Goal: Task Accomplishment & Management: Use online tool/utility

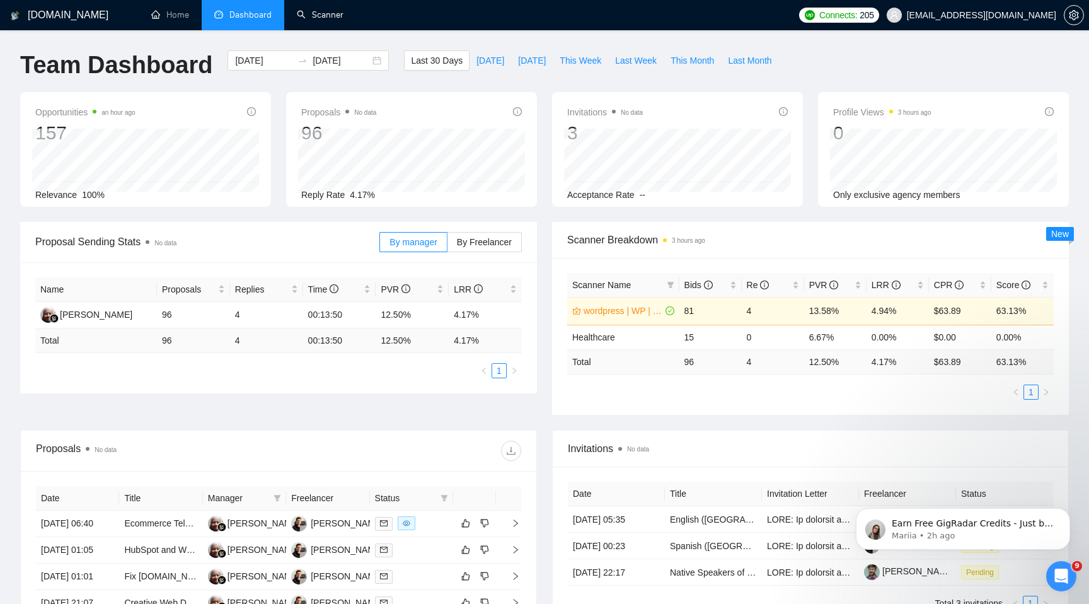
click at [335, 18] on link "Scanner" at bounding box center [320, 14] width 47 height 11
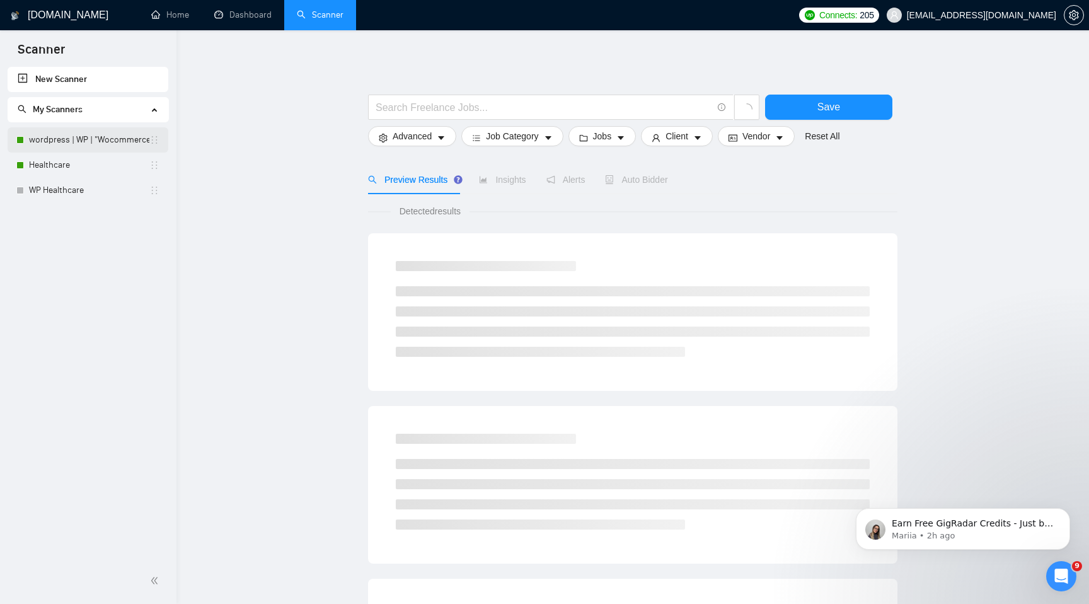
click at [100, 135] on link "wordpress | WP | "Wocommerce"" at bounding box center [89, 139] width 120 height 25
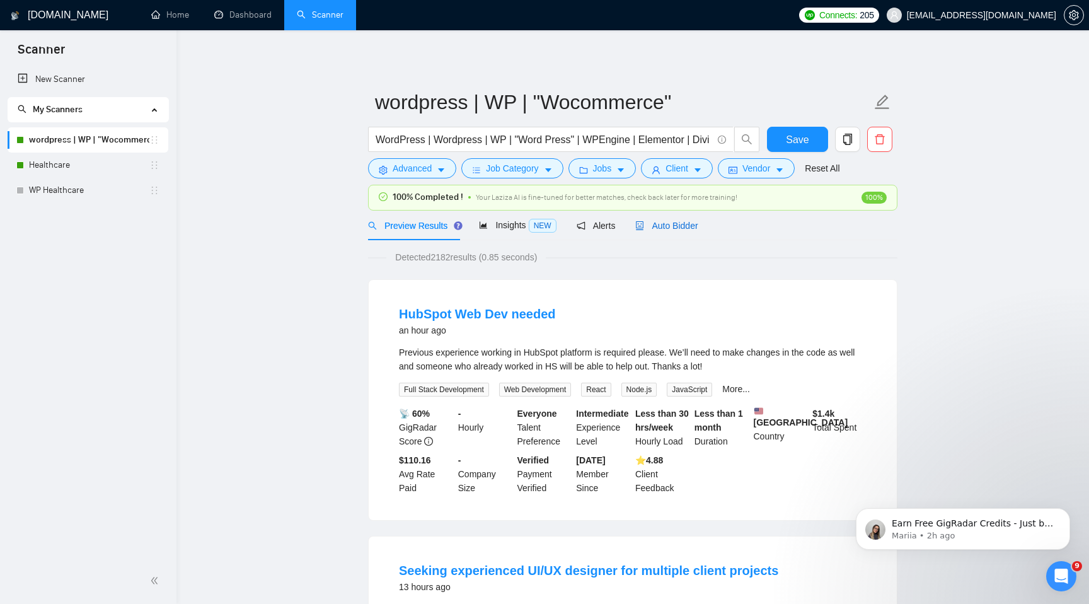
click at [672, 229] on span "Auto Bidder" at bounding box center [666, 226] width 62 height 10
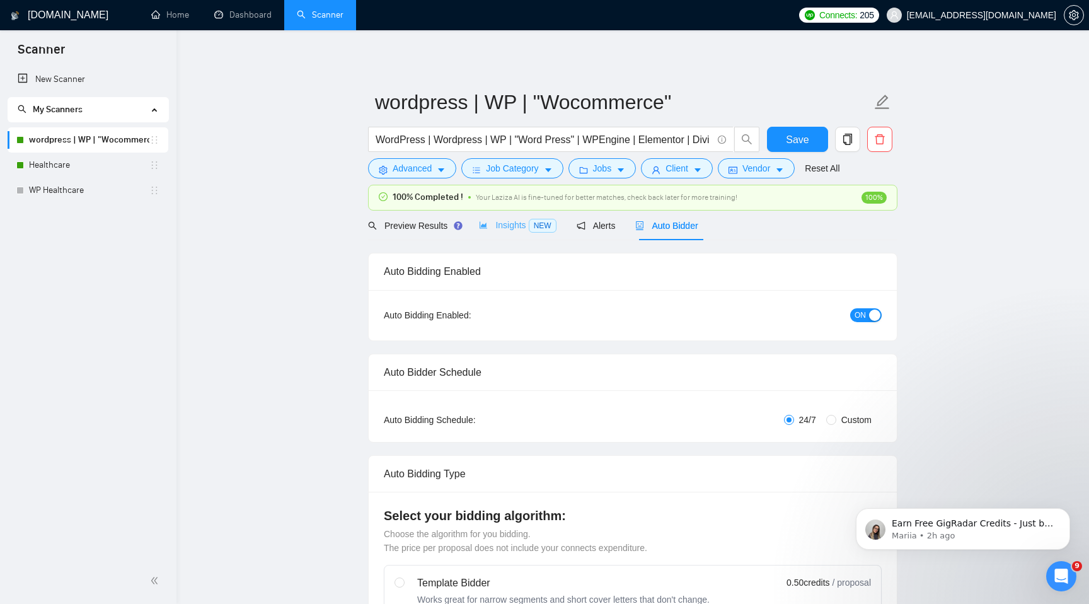
click at [508, 235] on div "Insights NEW" at bounding box center [517, 225] width 77 height 30
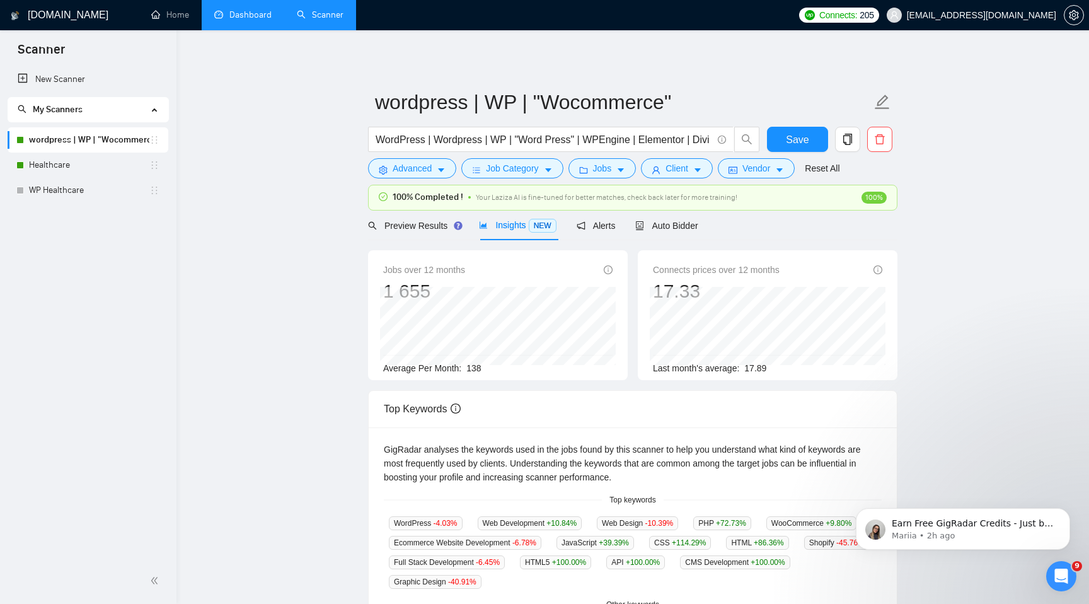
click at [235, 17] on link "Dashboard" at bounding box center [242, 14] width 57 height 11
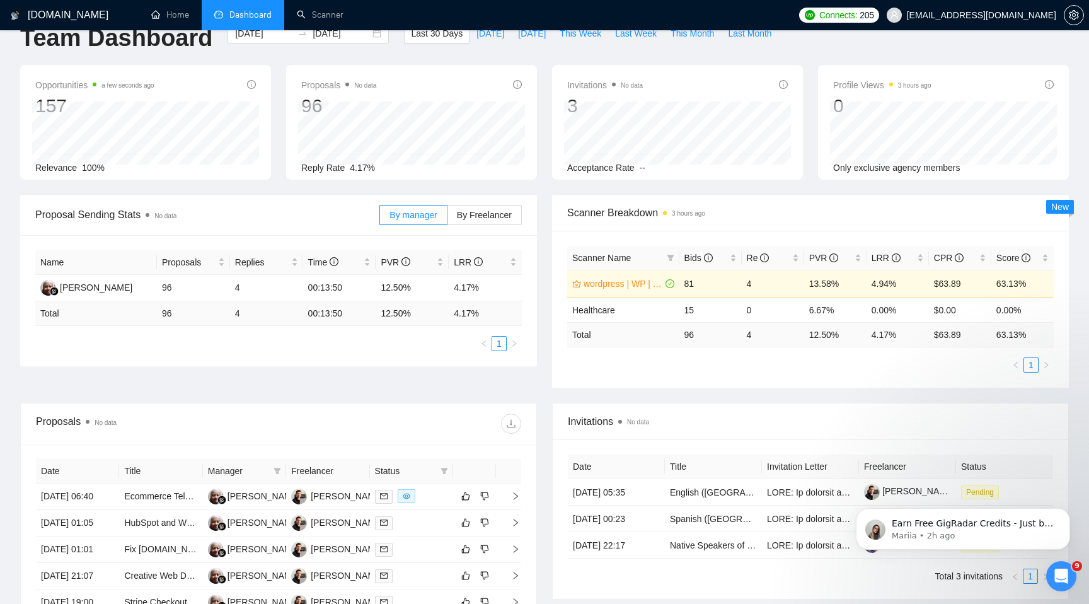
scroll to position [28, 0]
